Goal: Information Seeking & Learning: Check status

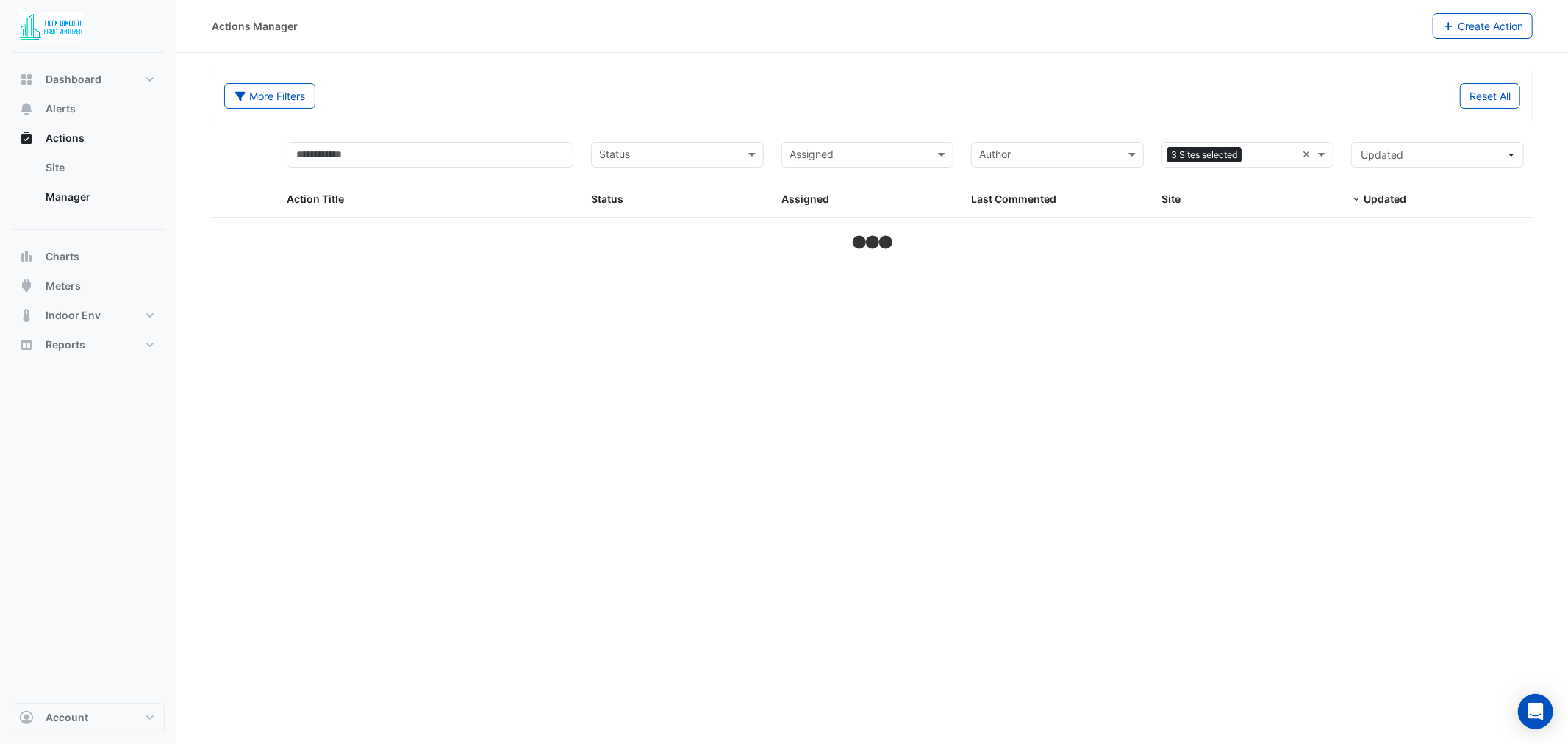
select select "**"
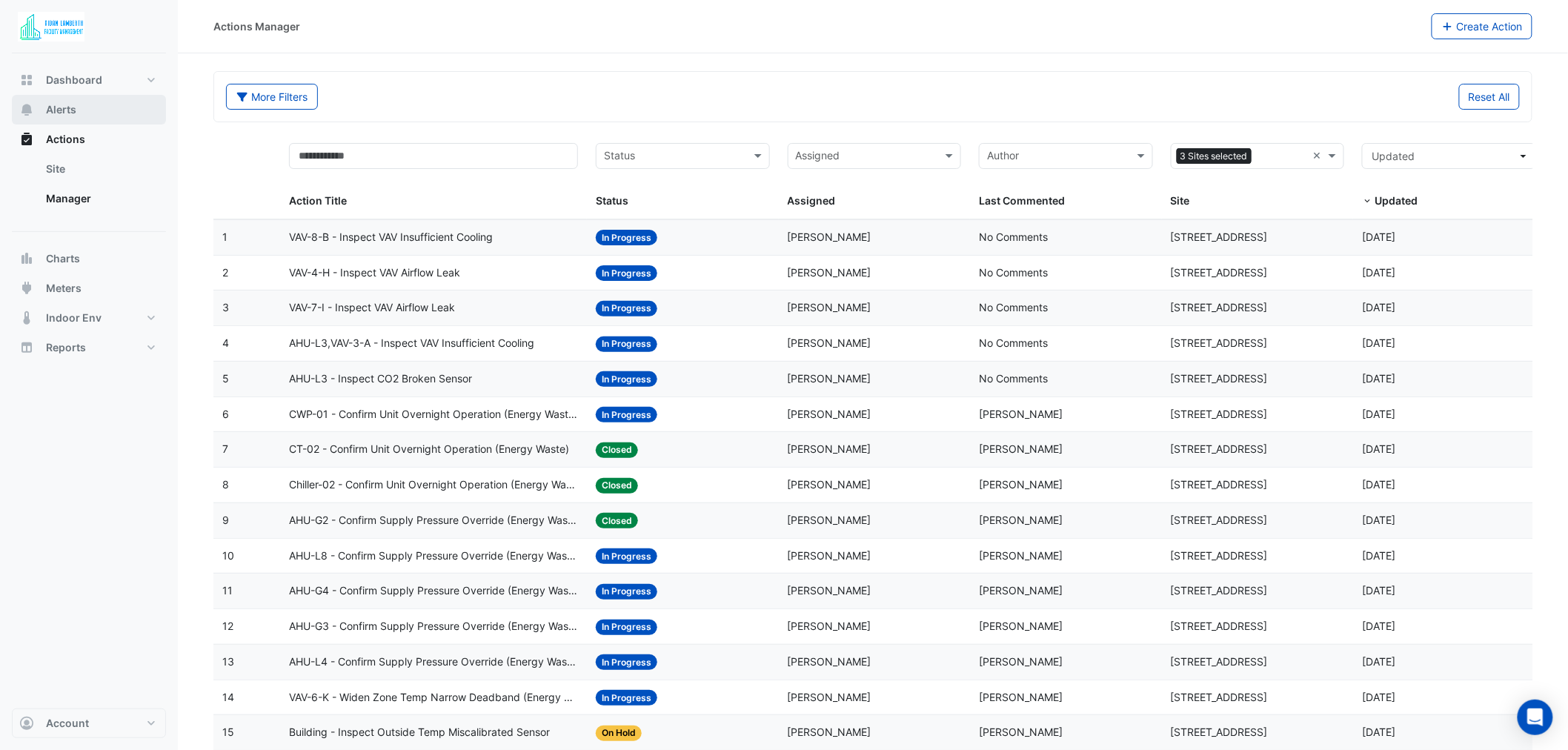
drag, startPoint x: 60, startPoint y: 114, endPoint x: 77, endPoint y: 116, distance: 17.1
click at [60, 114] on span "Alerts" at bounding box center [61, 109] width 31 height 15
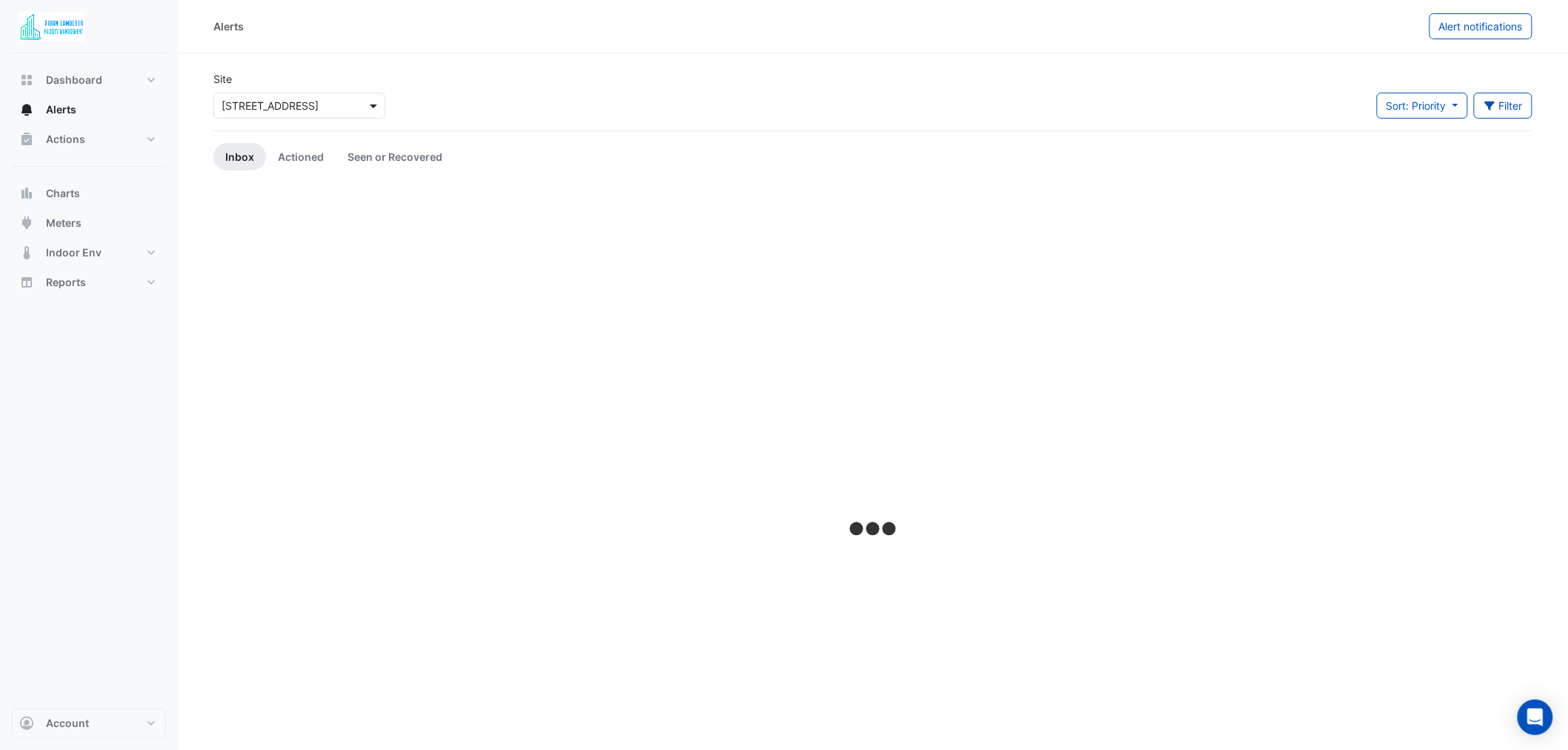
click at [374, 104] on span at bounding box center [375, 106] width 19 height 16
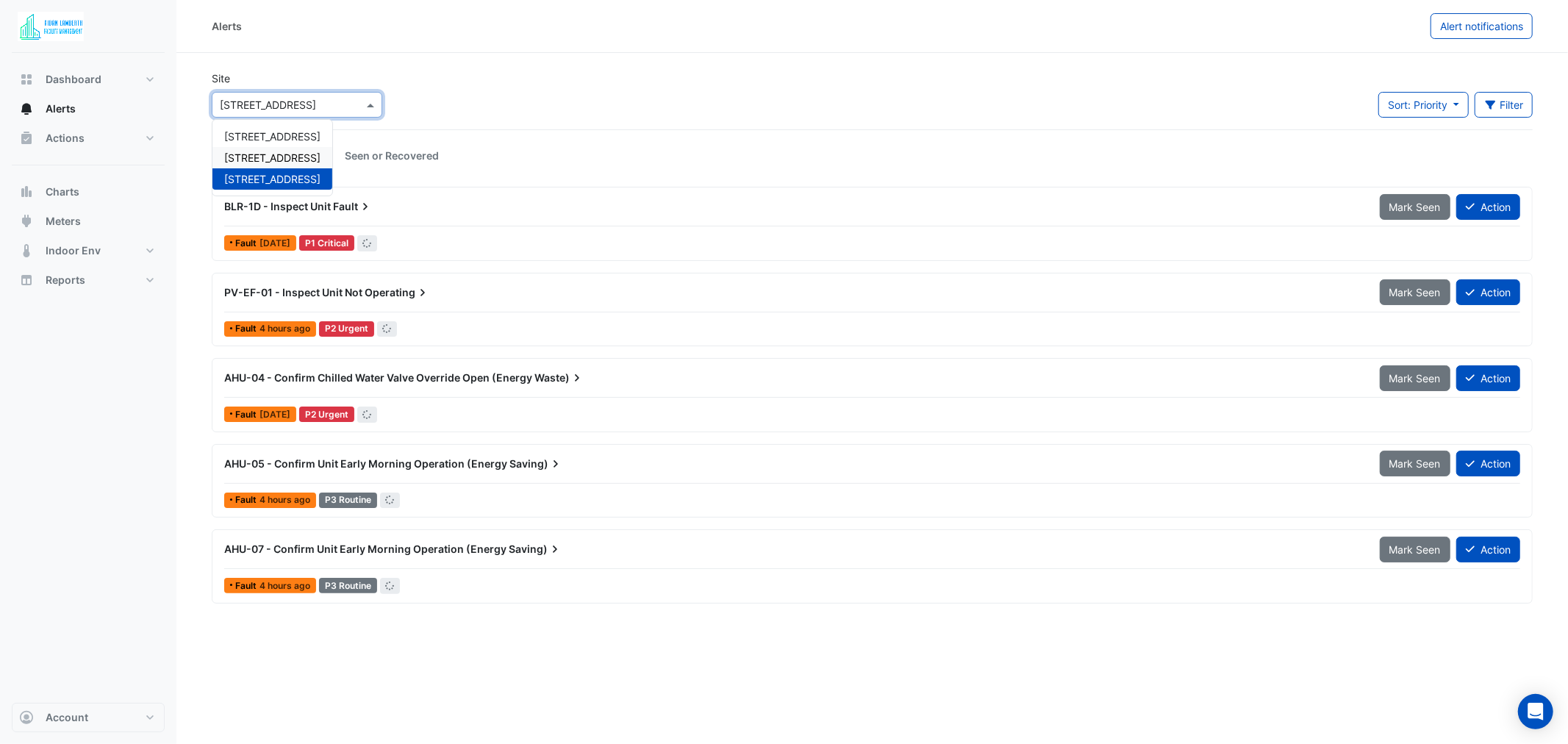
click at [290, 154] on span "[STREET_ADDRESS]" at bounding box center [273, 157] width 97 height 12
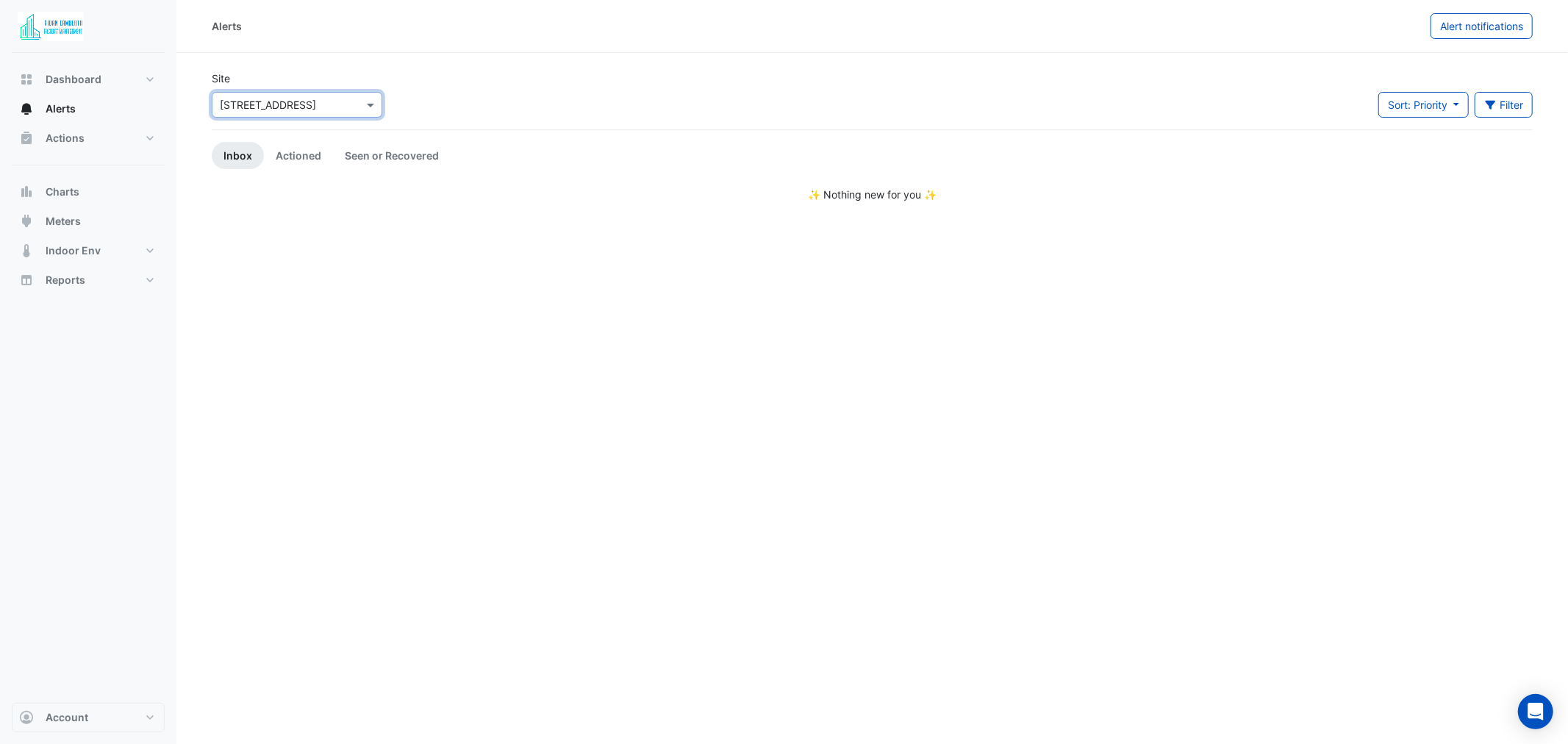
click at [285, 105] on input "text" at bounding box center [282, 106] width 125 height 16
click at [263, 177] on span "[STREET_ADDRESS]" at bounding box center [273, 179] width 97 height 12
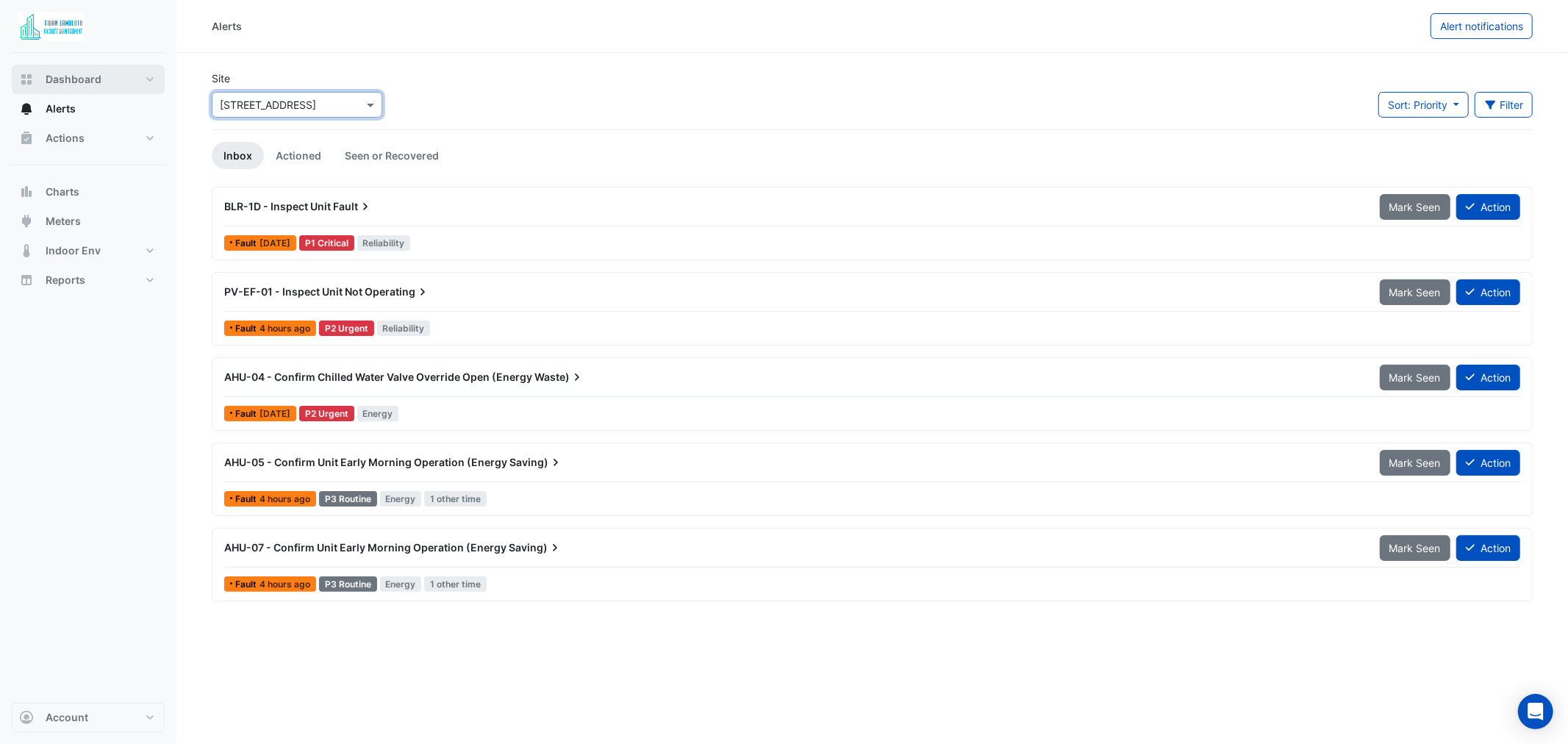
click at [69, 81] on span "Dashboard" at bounding box center [74, 79] width 56 height 15
select select "**"
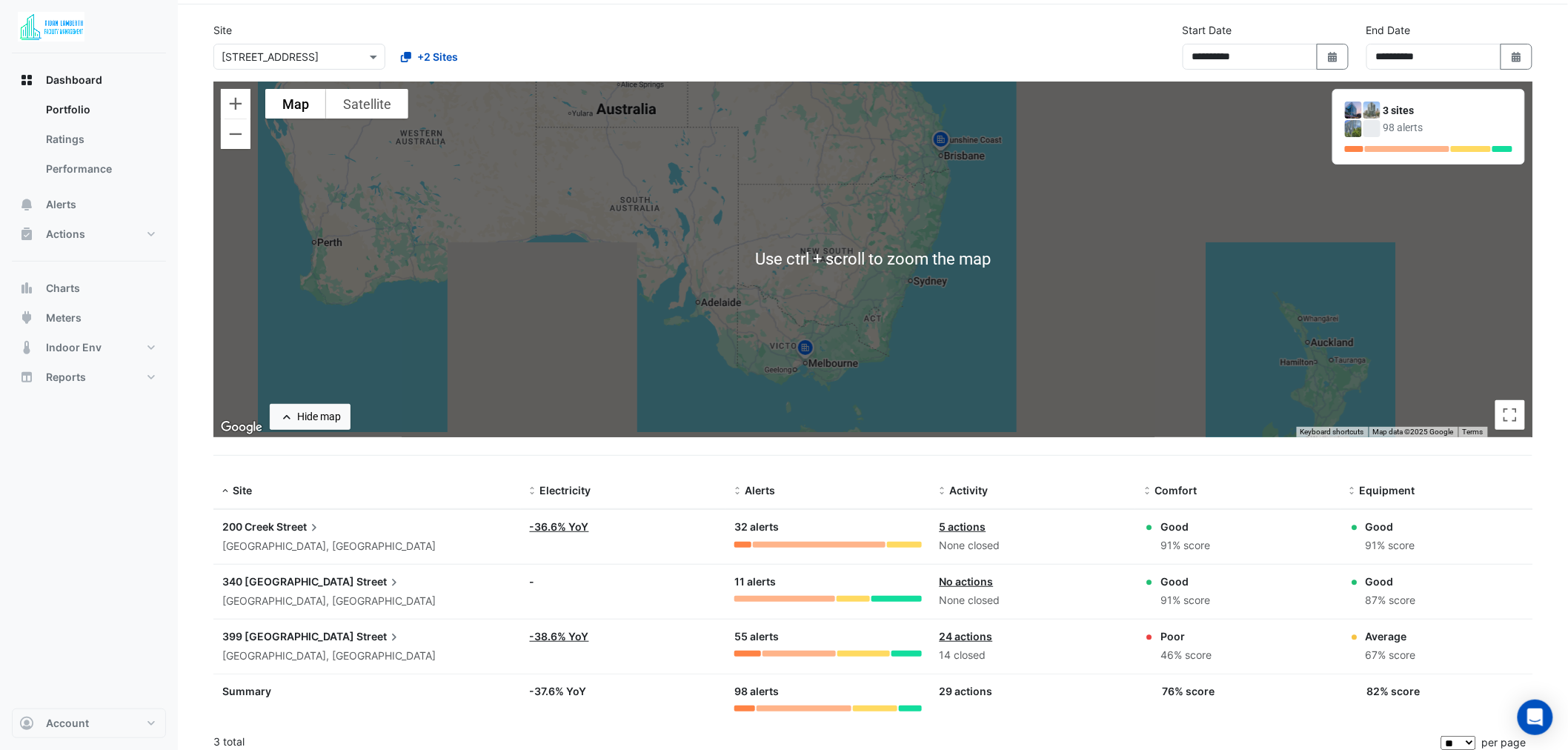
scroll to position [58, 0]
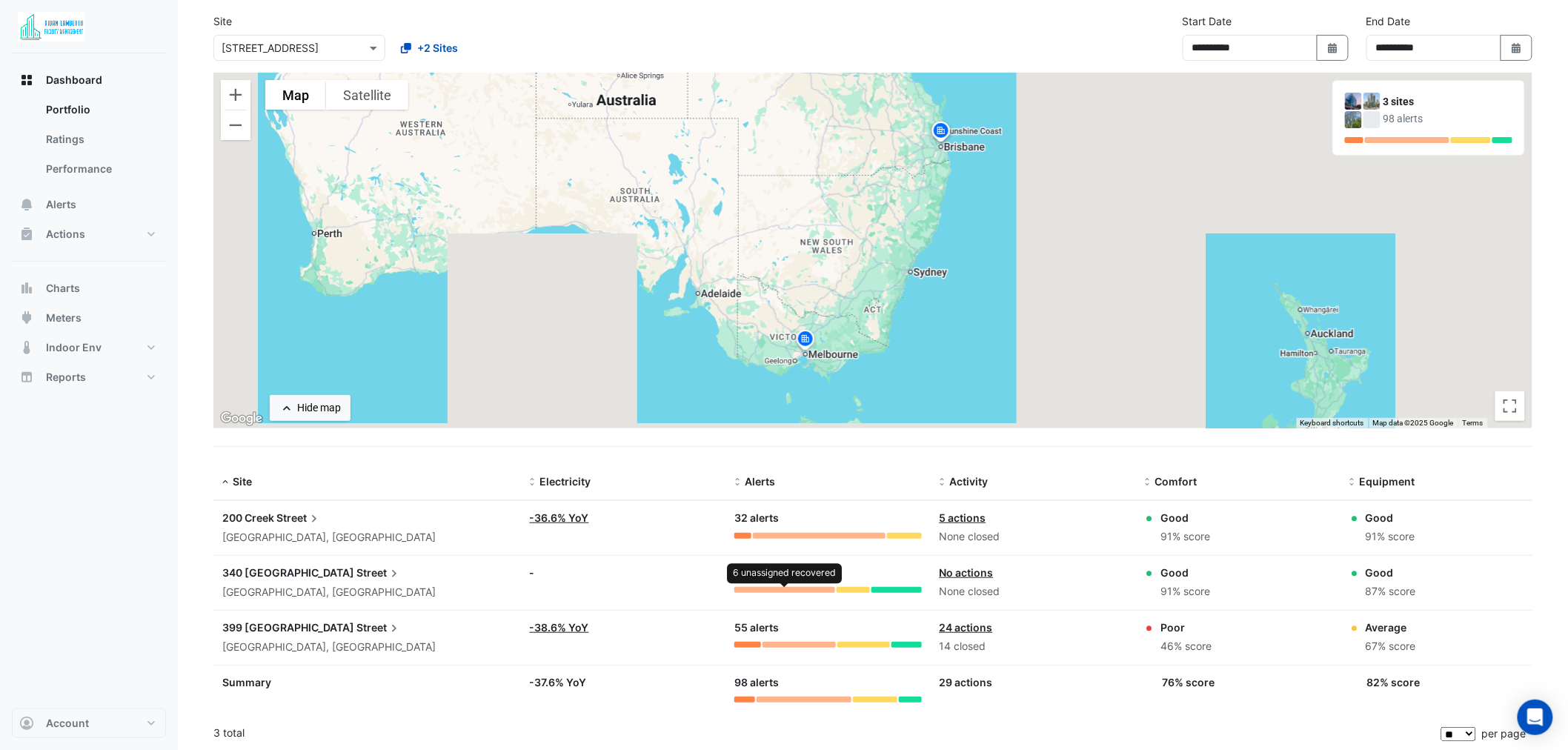
click at [768, 591] on div at bounding box center [784, 591] width 101 height 6
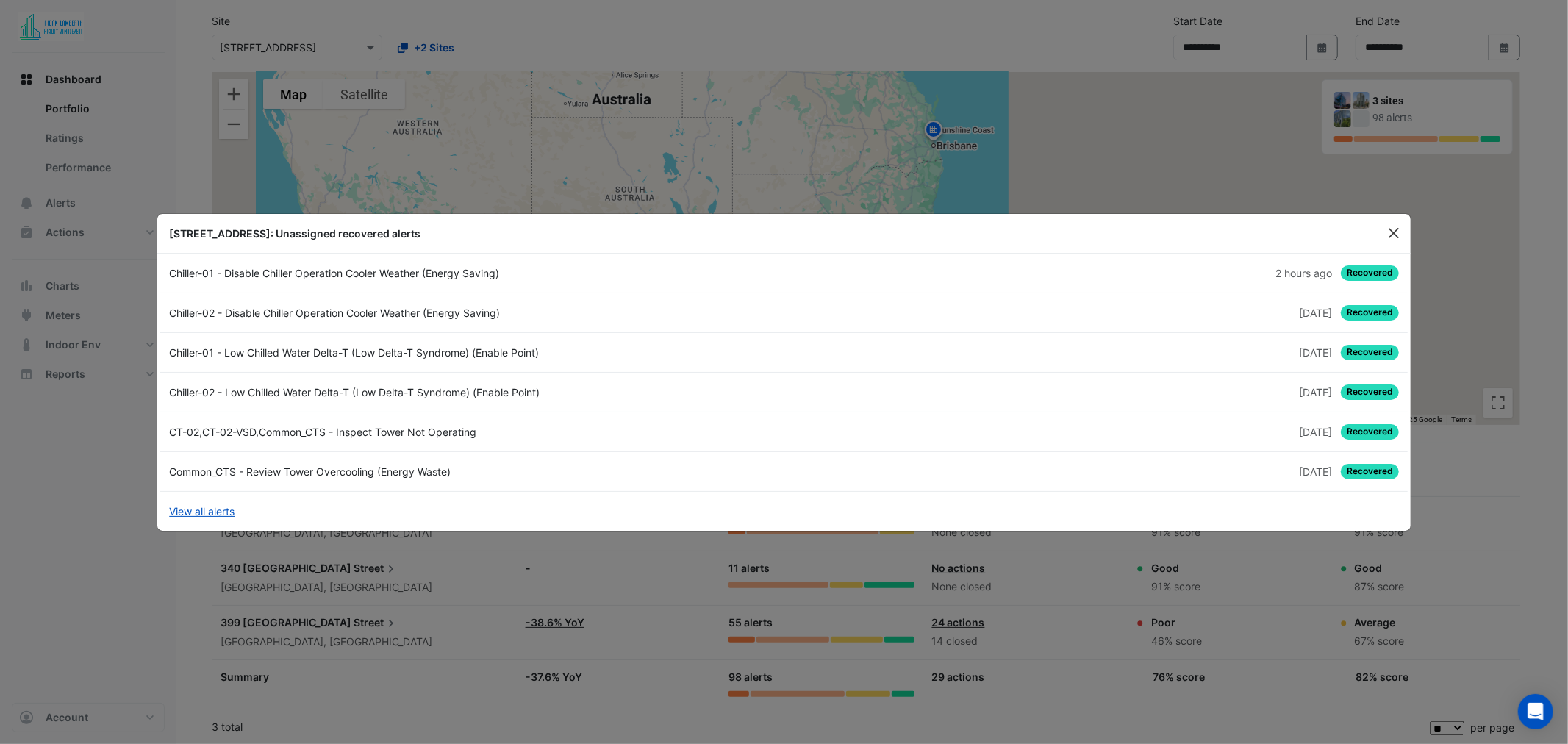
click at [1391, 229] on button "Close" at bounding box center [1394, 233] width 22 height 22
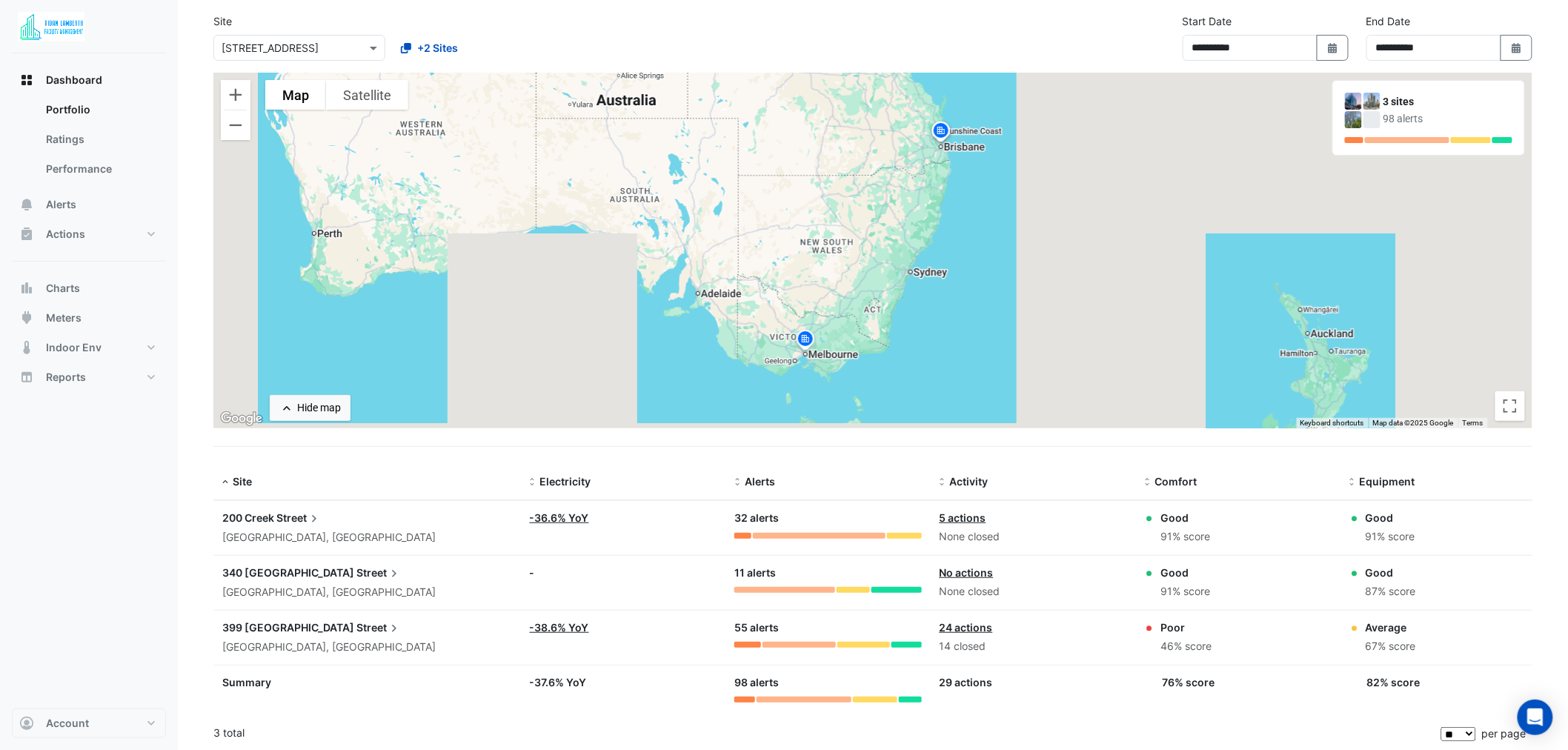
click at [854, 591] on div at bounding box center [853, 591] width 33 height 6
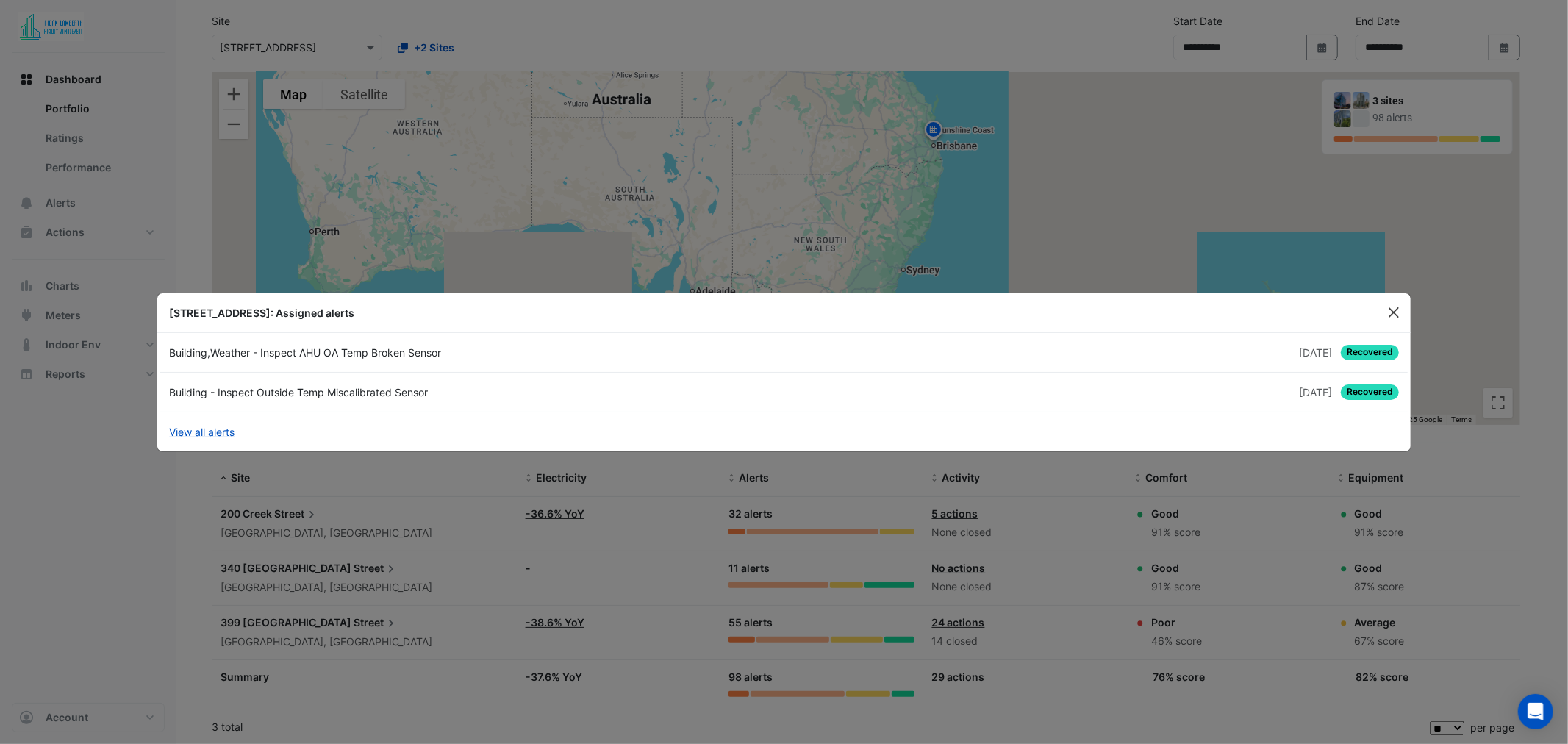
click at [1394, 313] on button "Close" at bounding box center [1394, 312] width 22 height 22
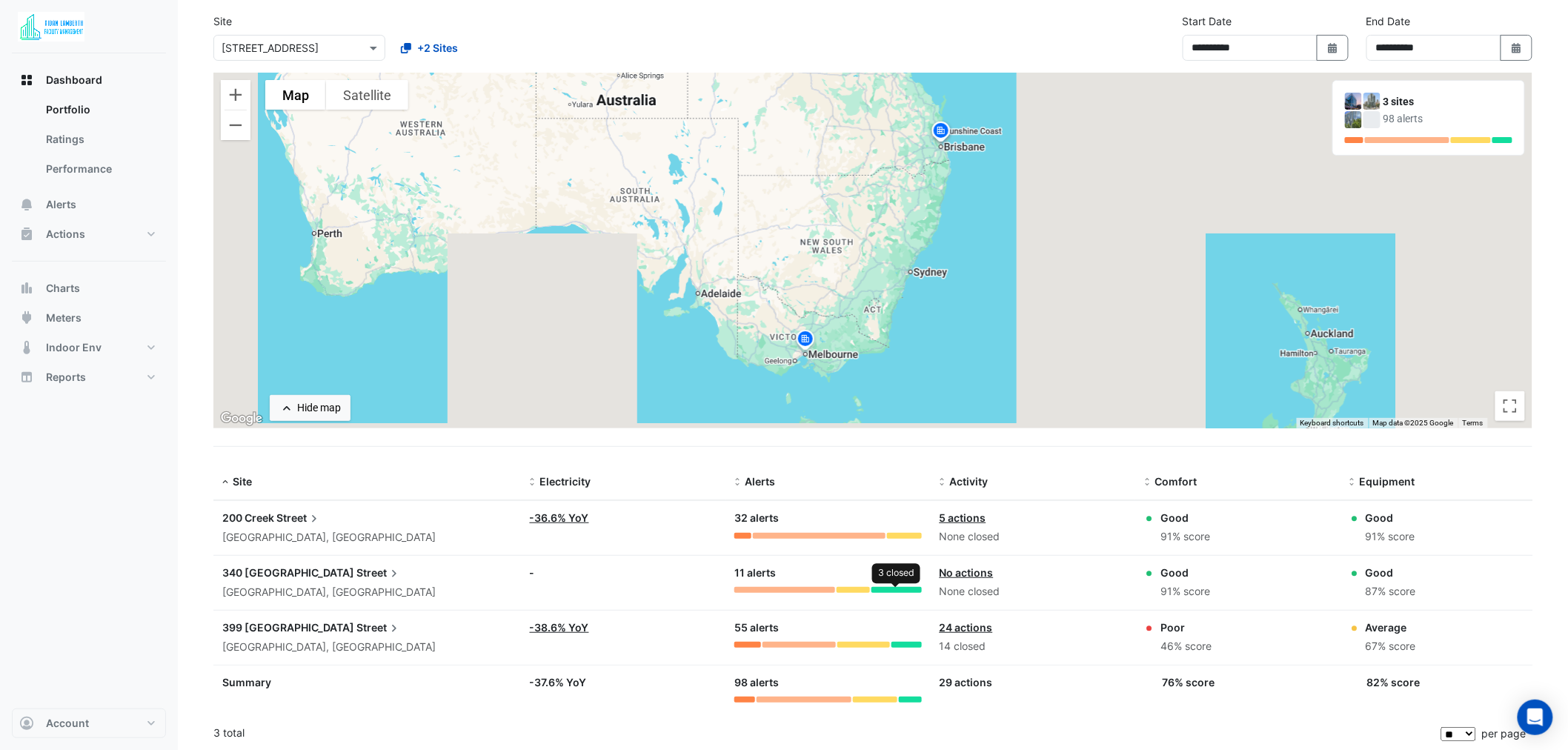
click at [894, 587] on div at bounding box center [897, 591] width 50 height 6
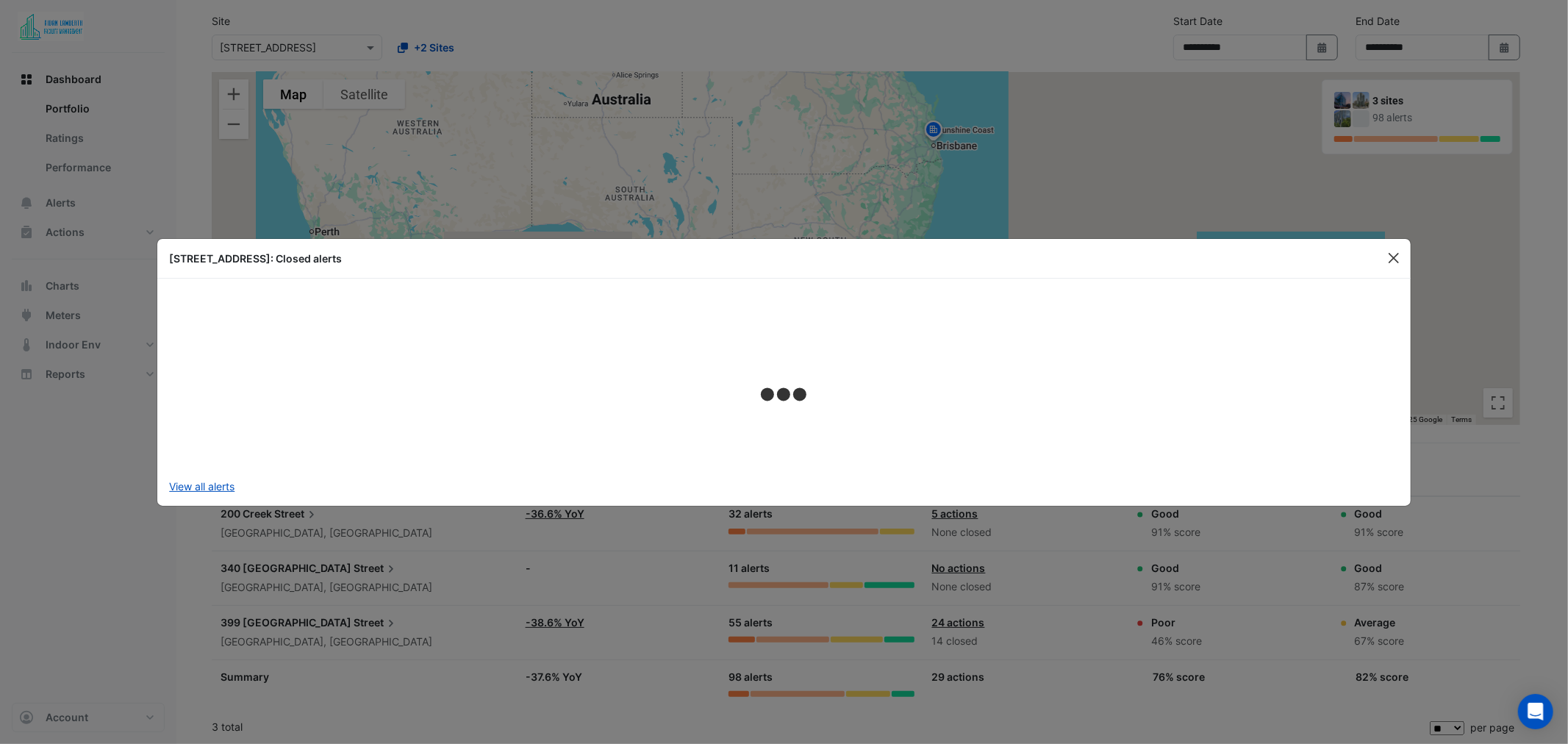
click at [1392, 260] on button "Close" at bounding box center [1394, 258] width 22 height 22
